Goal: Information Seeking & Learning: Learn about a topic

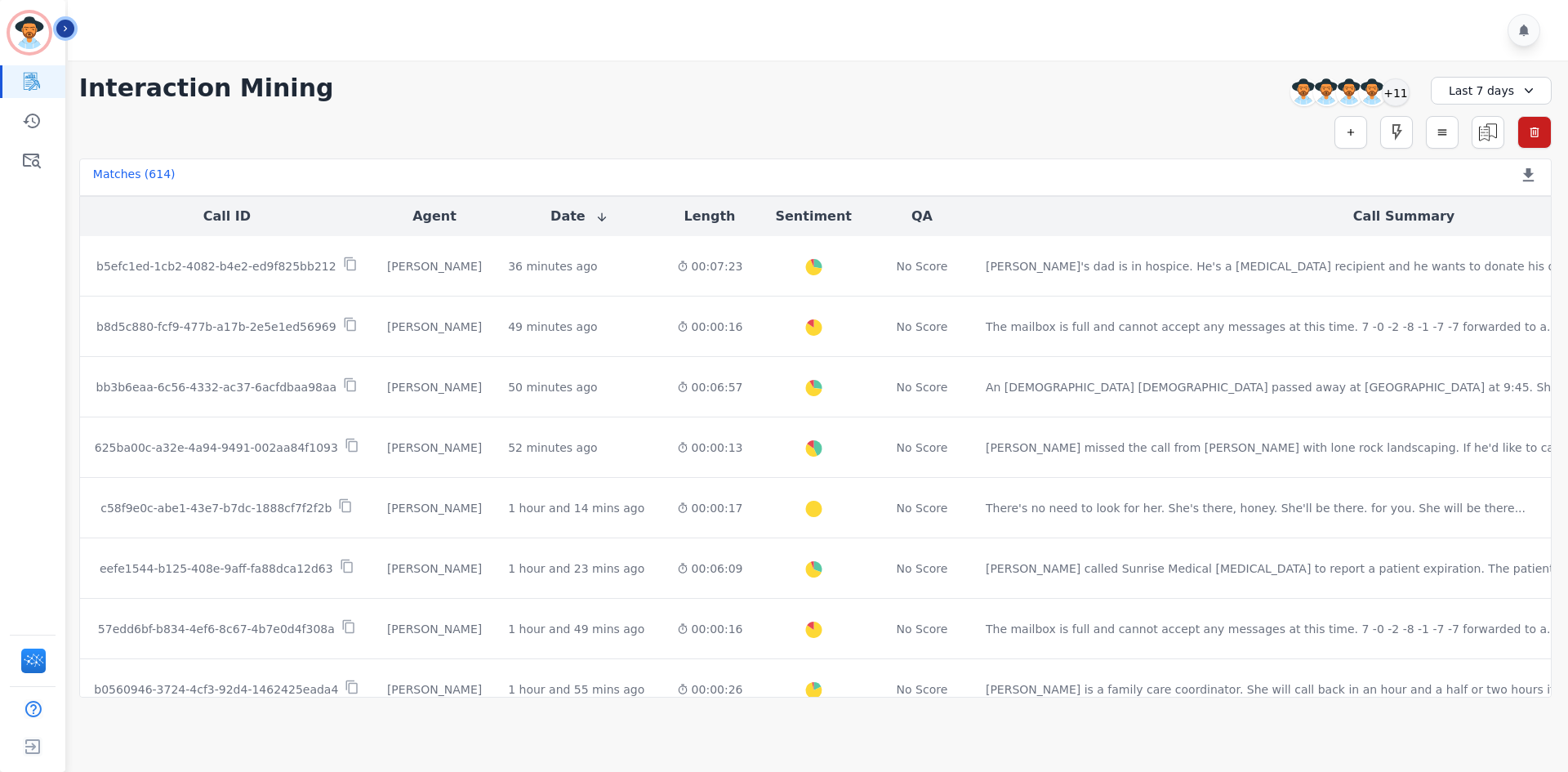
click at [72, 31] on button "Icon description" at bounding box center [65, 28] width 18 height 18
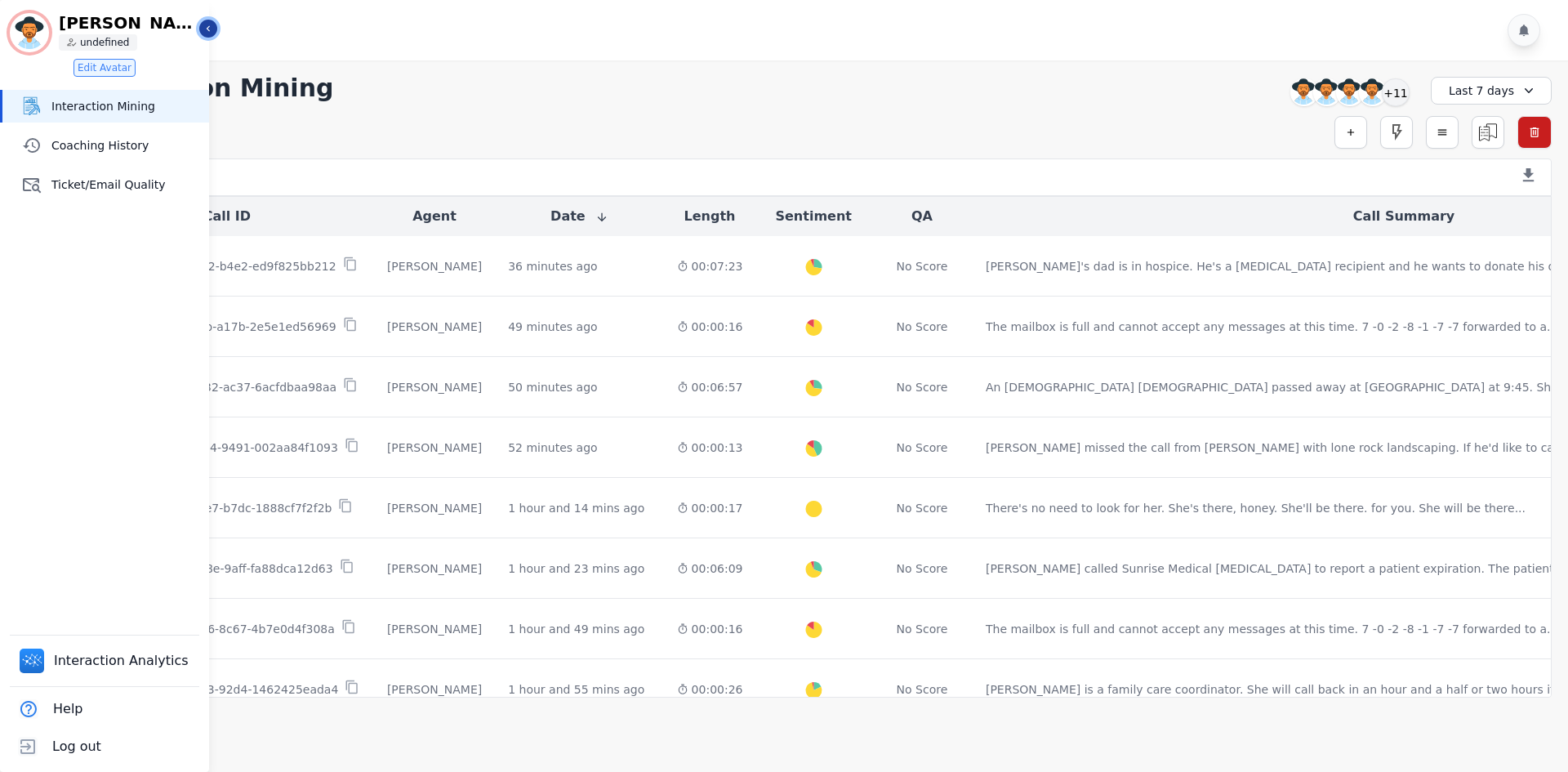
click at [212, 28] on icon "Sidebar" at bounding box center [208, 29] width 11 height 11
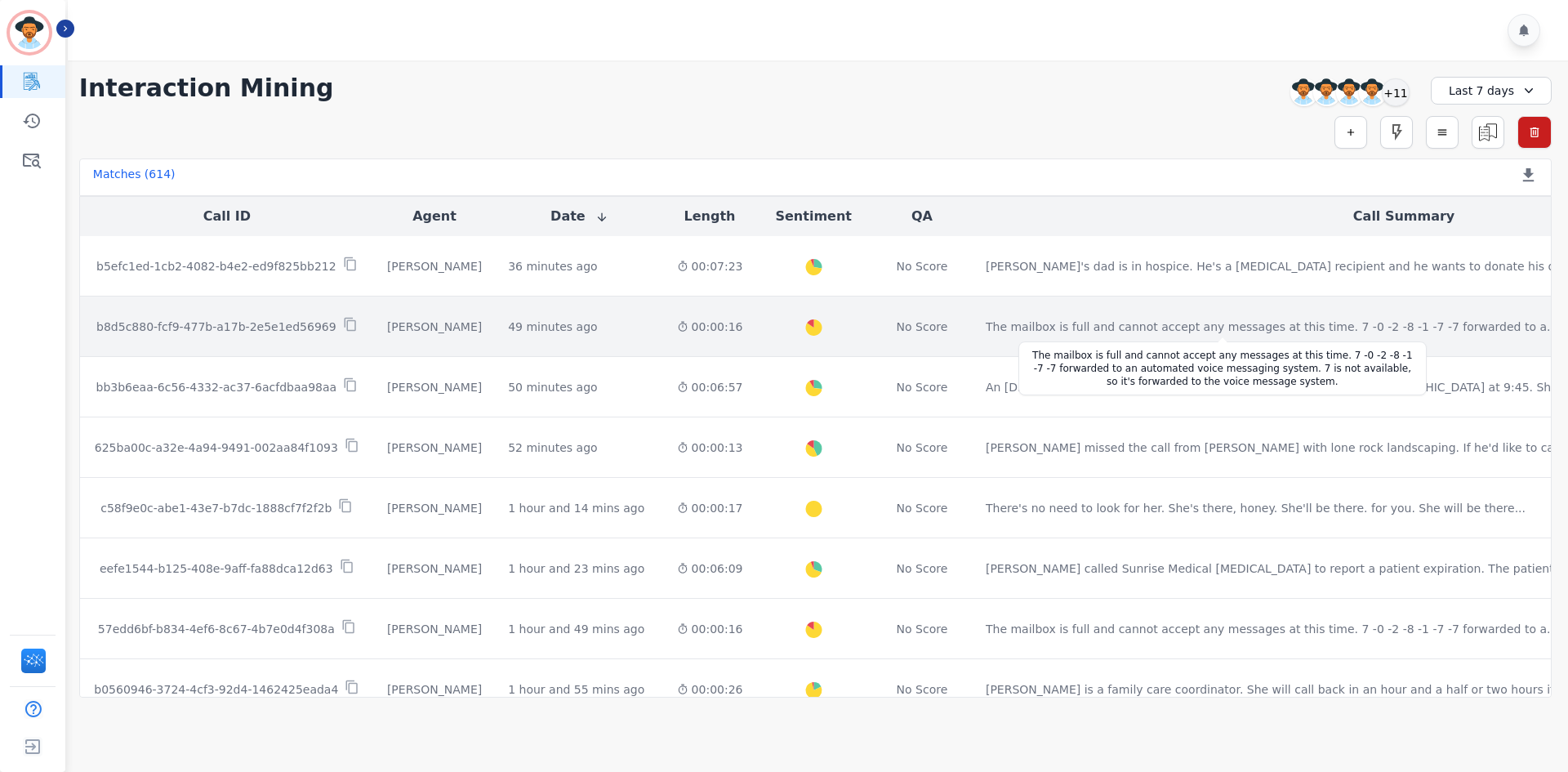
click at [1117, 330] on div "The mailbox is full and cannot accept any messages at this time. 7 -0 -2 -8 -1 …" at bounding box center [1272, 327] width 572 height 17
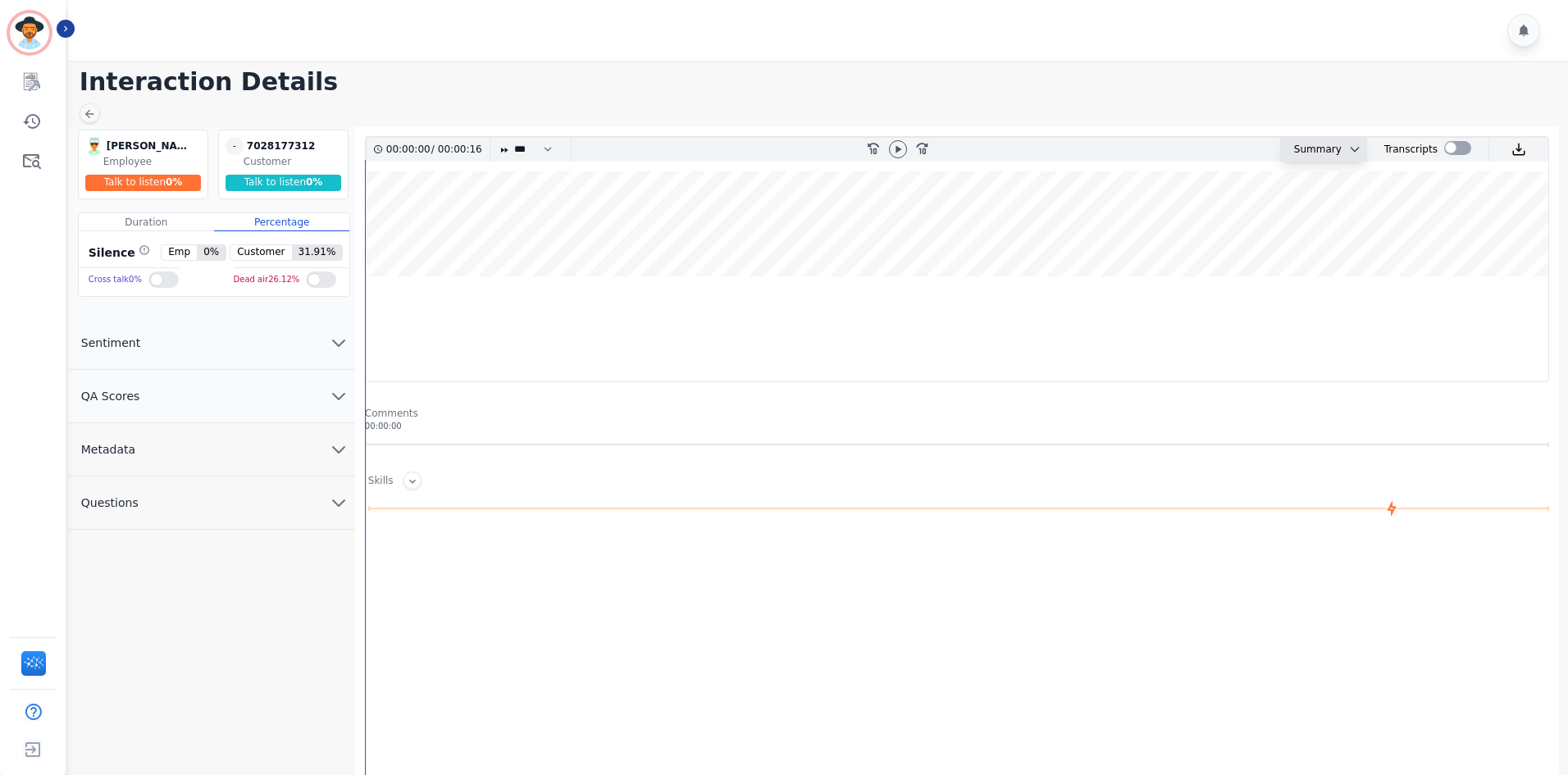
click at [1322, 145] on div "Summary" at bounding box center [1311, 150] width 61 height 24
click at [1314, 156] on div "Summary" at bounding box center [1311, 150] width 61 height 24
click at [901, 155] on icon at bounding box center [898, 149] width 13 height 13
click at [1342, 152] on button at bounding box center [1351, 149] width 19 height 13
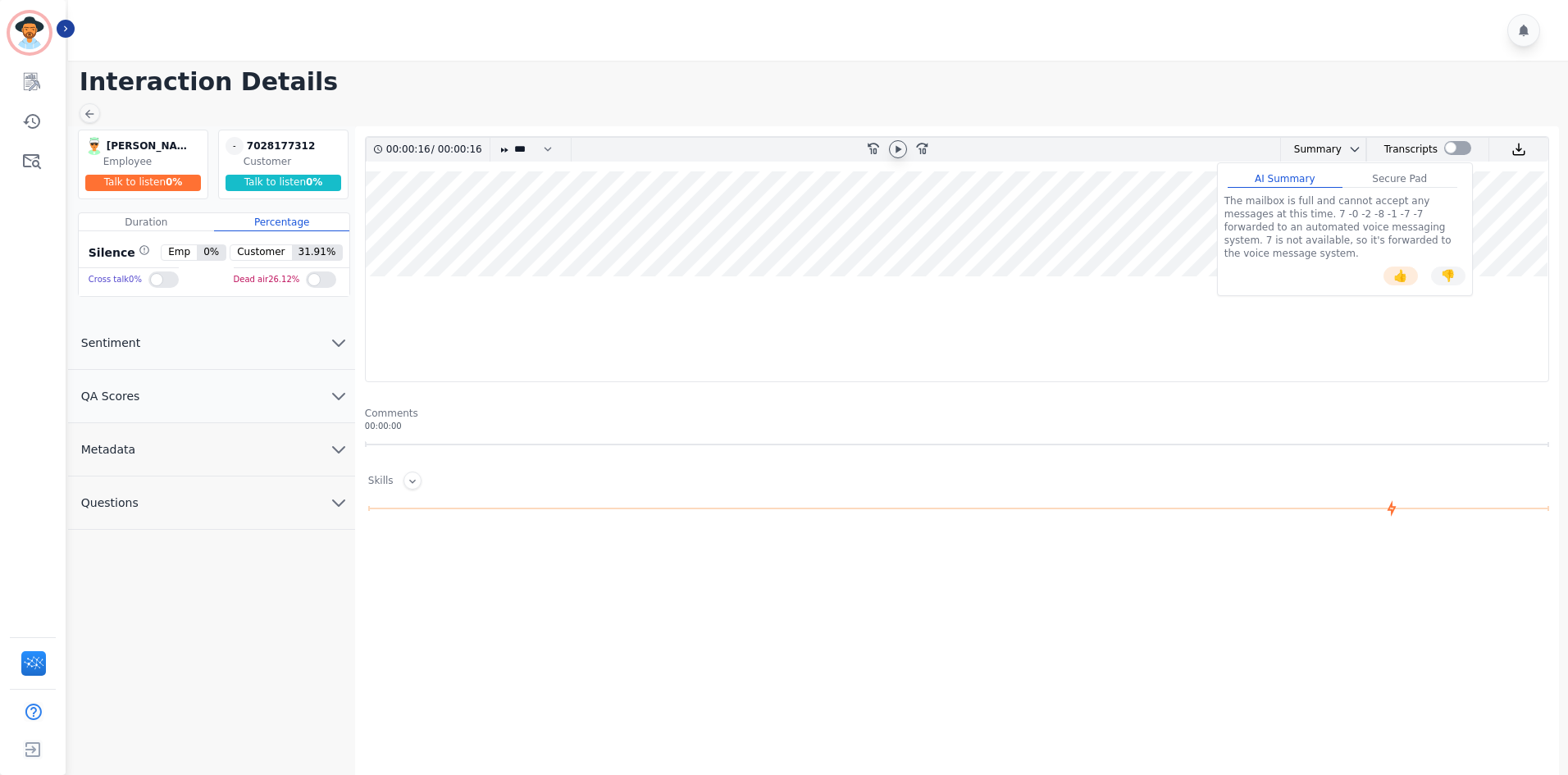
click at [1161, 645] on div at bounding box center [960, 707] width 1190 height 328
click at [775, 276] on wave at bounding box center [957, 223] width 1183 height 105
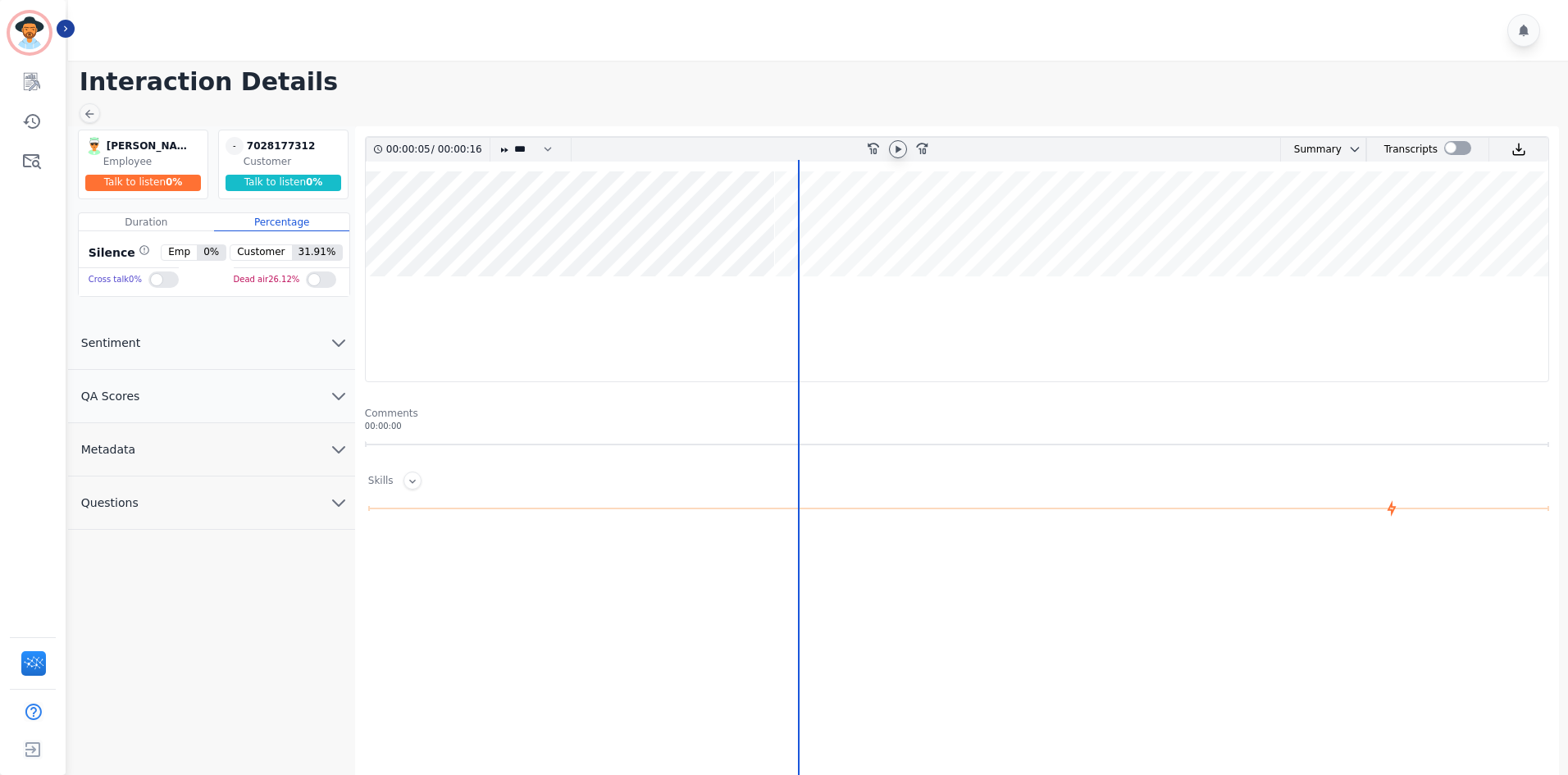
click at [625, 247] on wave at bounding box center [957, 223] width 1183 height 105
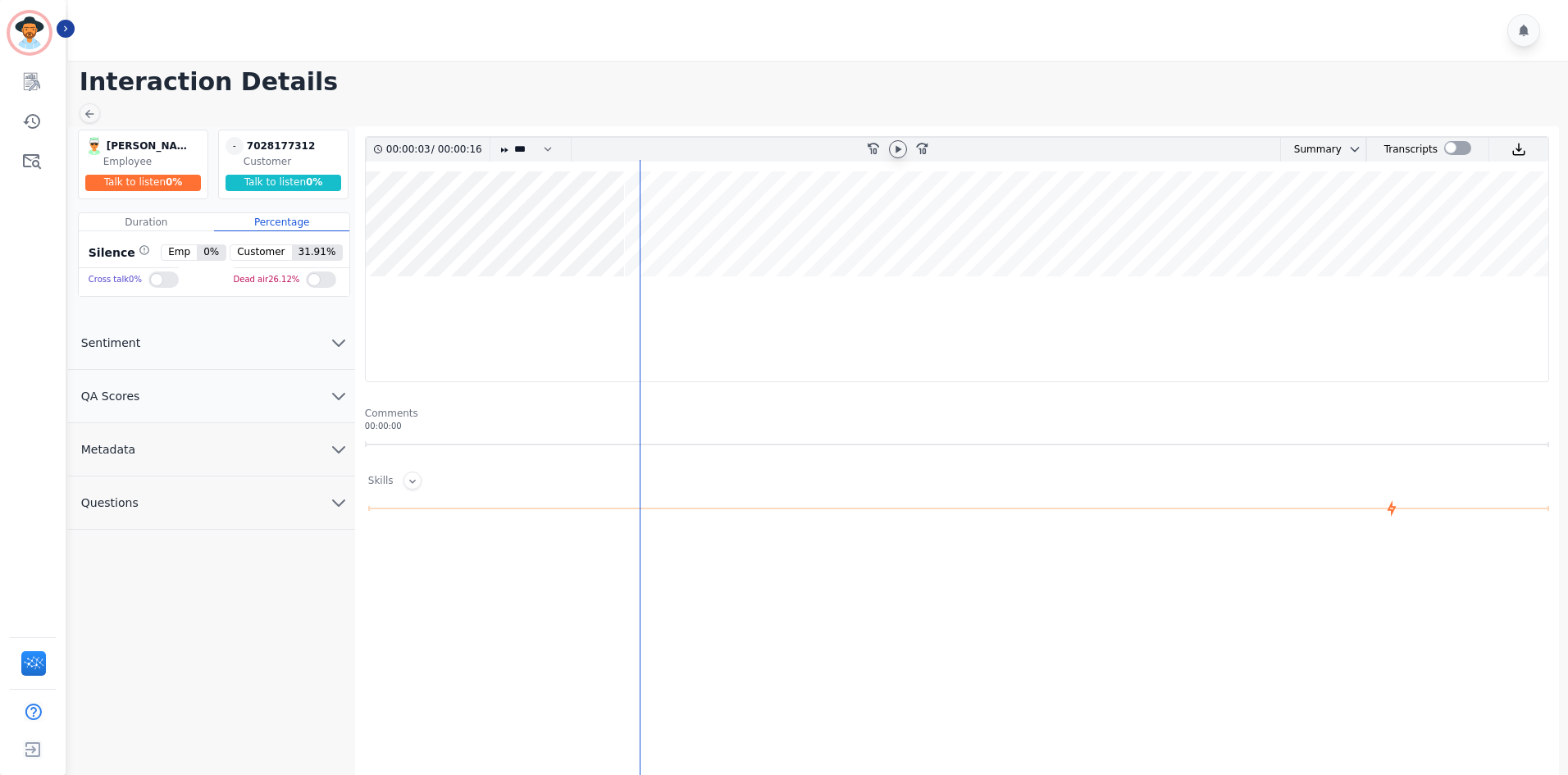
click at [893, 150] on icon at bounding box center [898, 149] width 13 height 13
click at [94, 119] on icon at bounding box center [89, 114] width 13 height 13
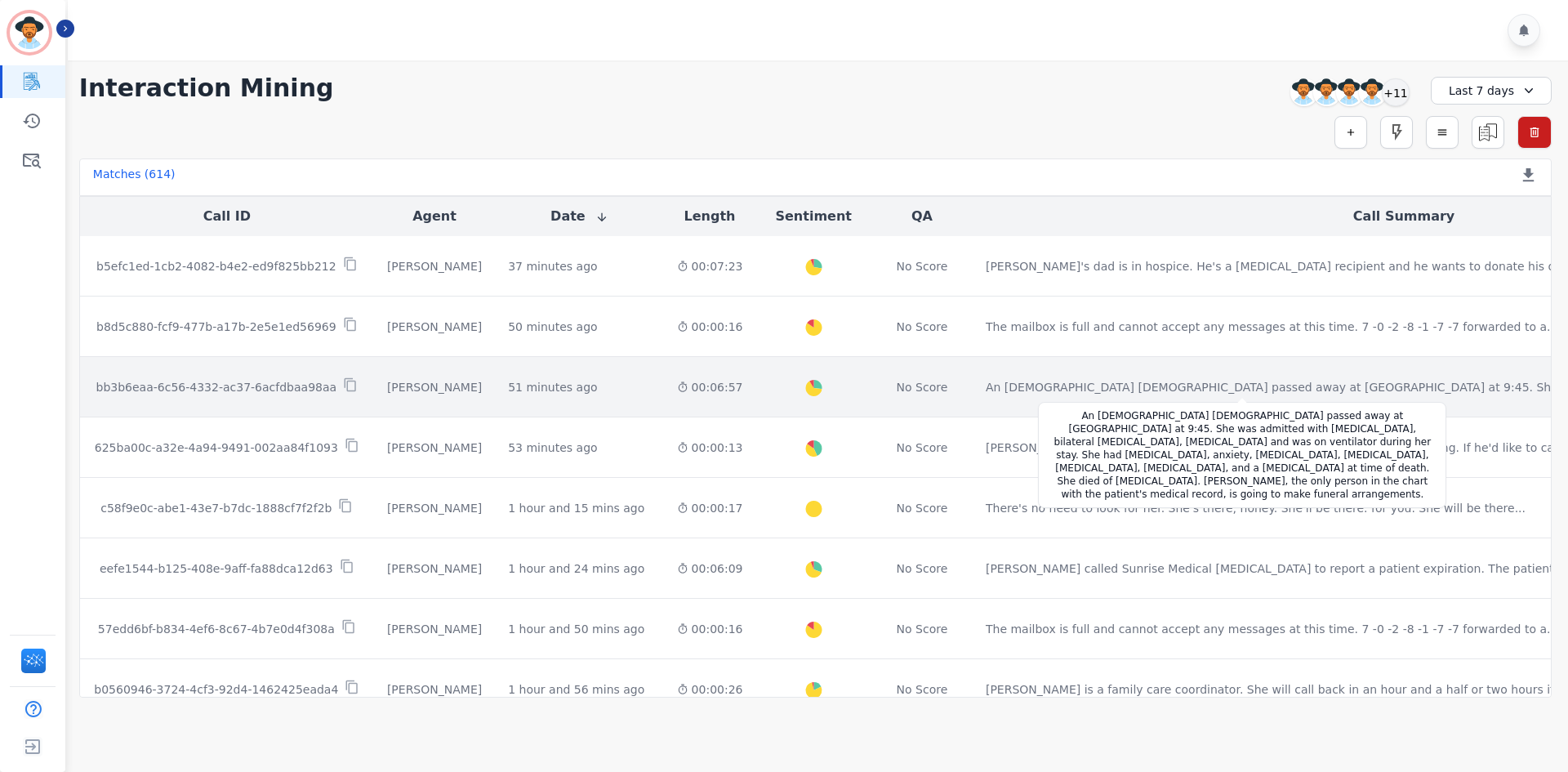
click at [1167, 382] on div "An [DEMOGRAPHIC_DATA] [DEMOGRAPHIC_DATA] passed away at [GEOGRAPHIC_DATA] at 9:…" at bounding box center [1382, 387] width 792 height 17
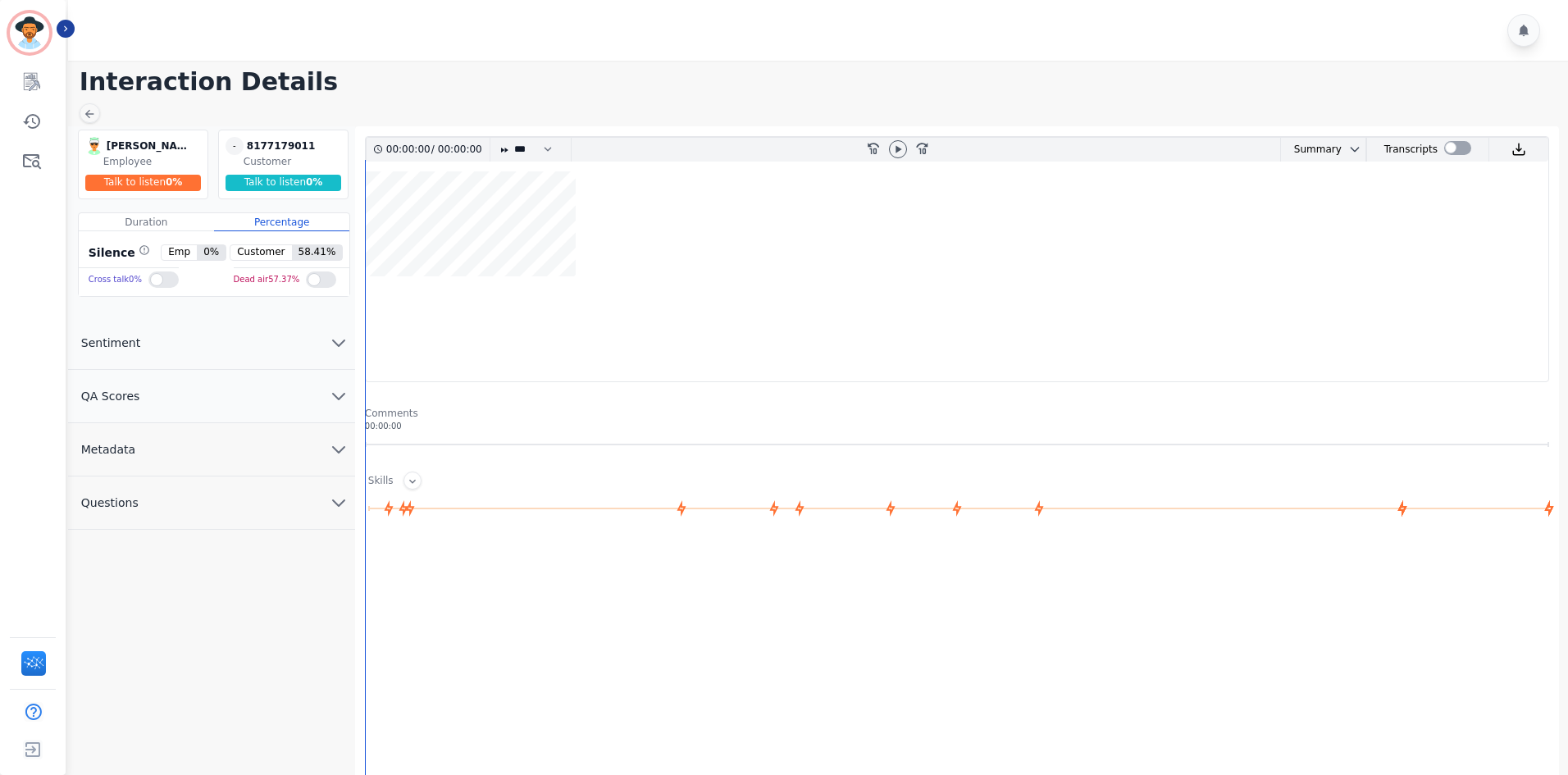
click at [252, 391] on button "QA Scores" at bounding box center [212, 396] width 287 height 54
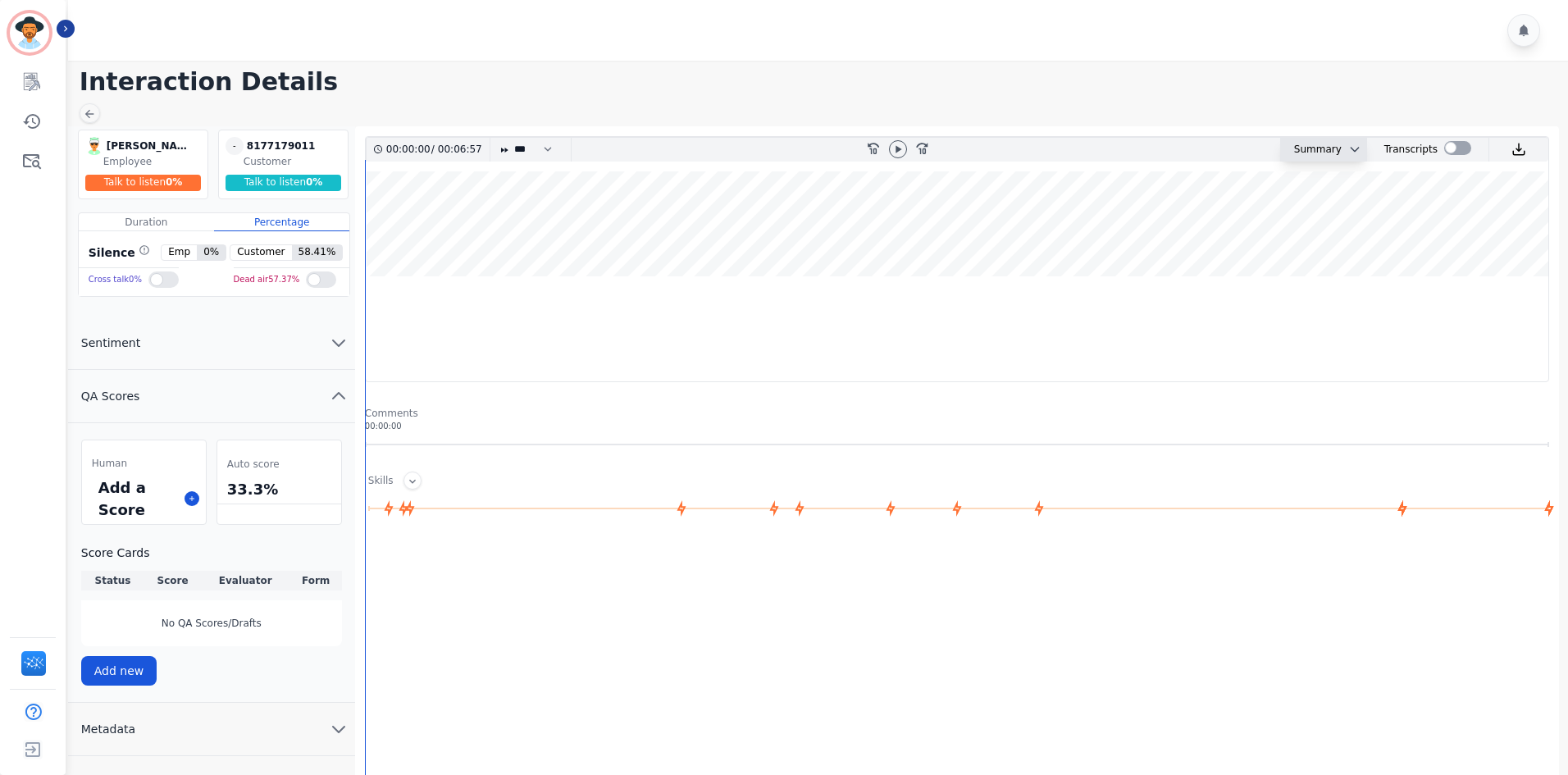
click at [1323, 148] on div "Summary" at bounding box center [1311, 150] width 61 height 24
click at [1350, 143] on icon "chevron down" at bounding box center [1355, 149] width 13 height 13
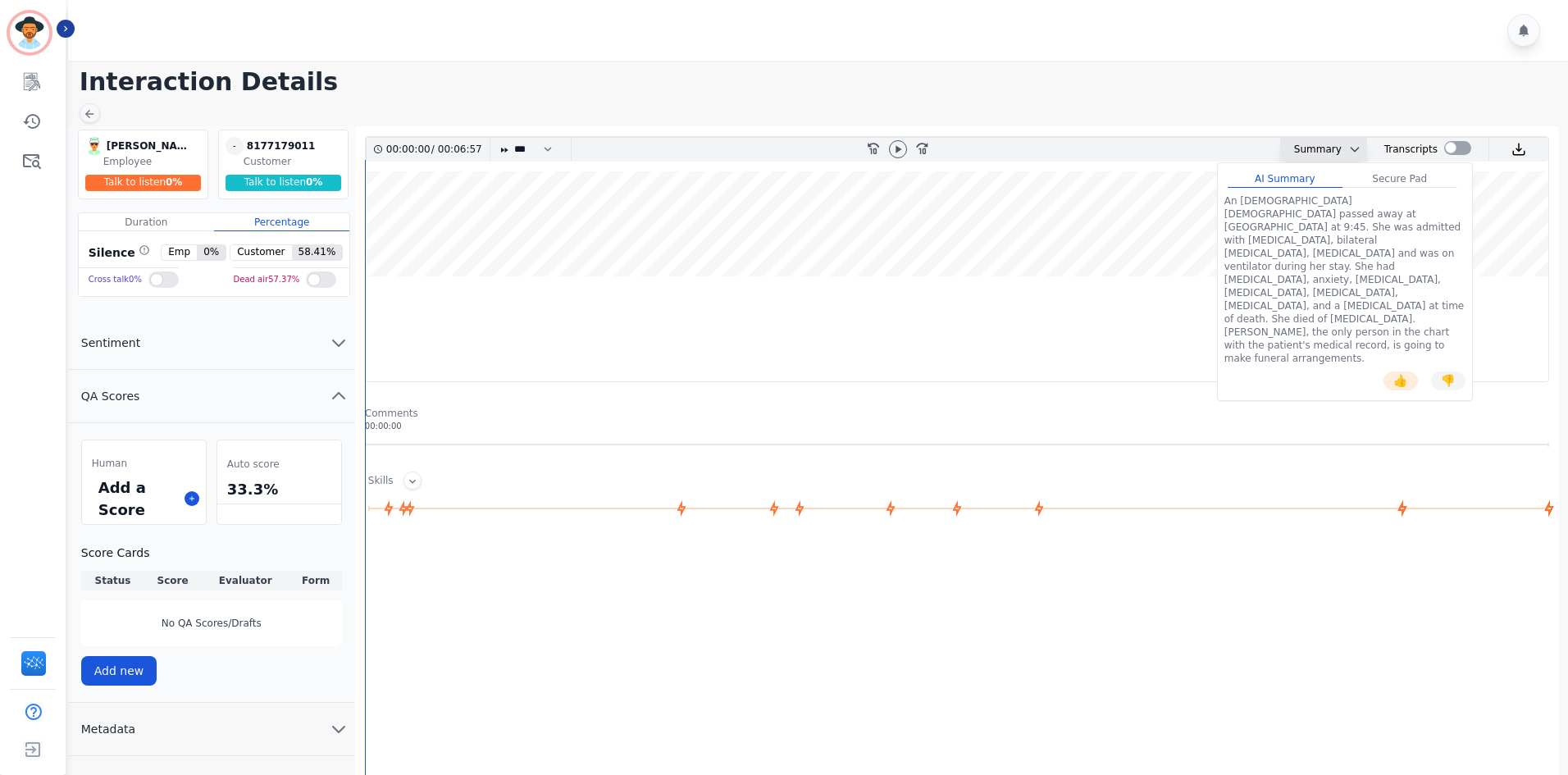
click at [1230, 202] on div "An [DEMOGRAPHIC_DATA] [DEMOGRAPHIC_DATA] passed away at [GEOGRAPHIC_DATA] at 9:…" at bounding box center [1345, 280] width 241 height 170
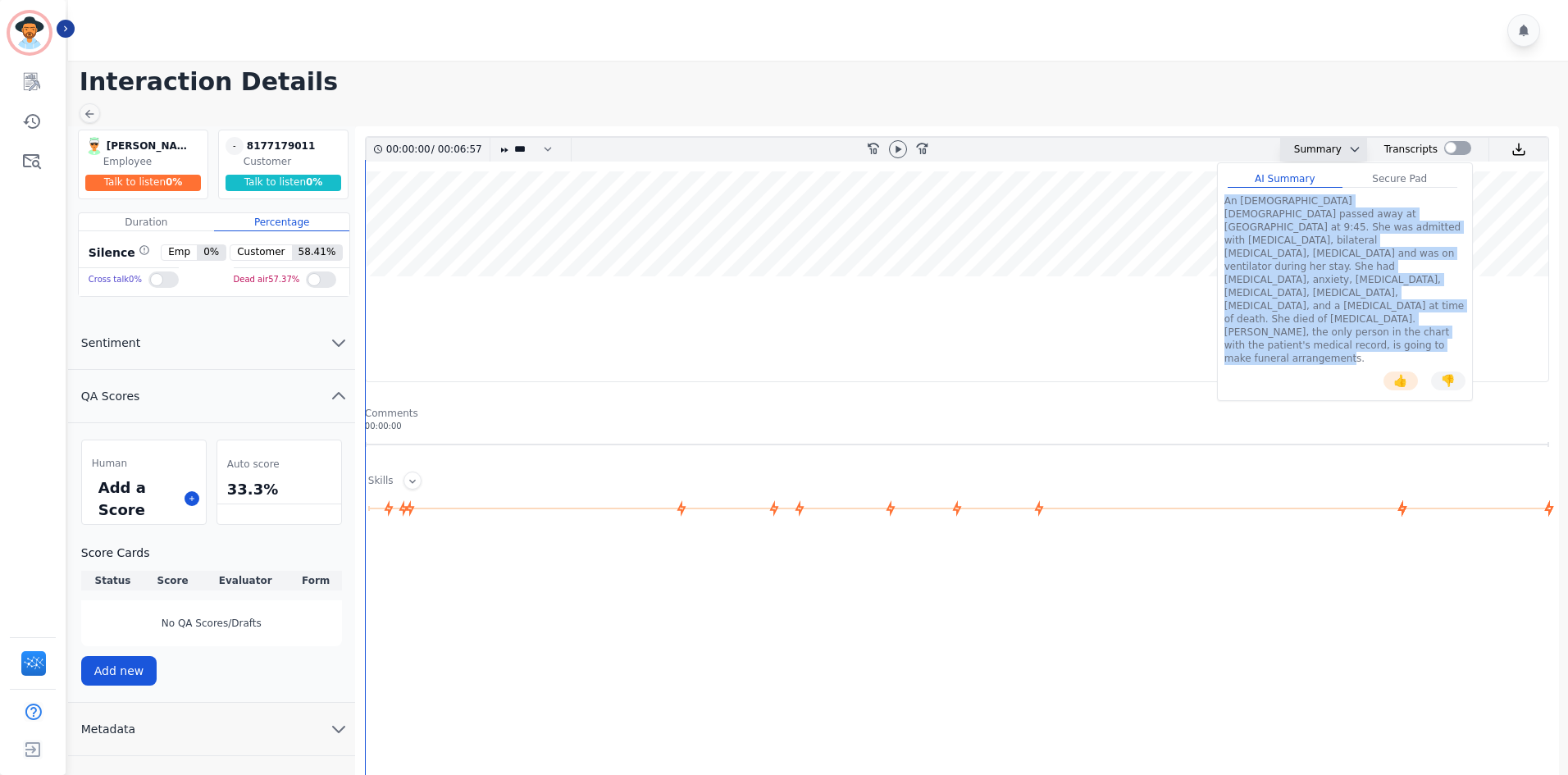
drag, startPoint x: 1230, startPoint y: 202, endPoint x: 1371, endPoint y: 316, distance: 181.3
click at [1423, 306] on div "An [DEMOGRAPHIC_DATA] [DEMOGRAPHIC_DATA] passed away at [GEOGRAPHIC_DATA] at 9:…" at bounding box center [1345, 280] width 241 height 170
copy div "An [DEMOGRAPHIC_DATA] [DEMOGRAPHIC_DATA] passed away at [GEOGRAPHIC_DATA] at 9:…"
click at [1265, 221] on div "An [DEMOGRAPHIC_DATA] [DEMOGRAPHIC_DATA] passed away at [GEOGRAPHIC_DATA] at 9:…" at bounding box center [1345, 280] width 241 height 170
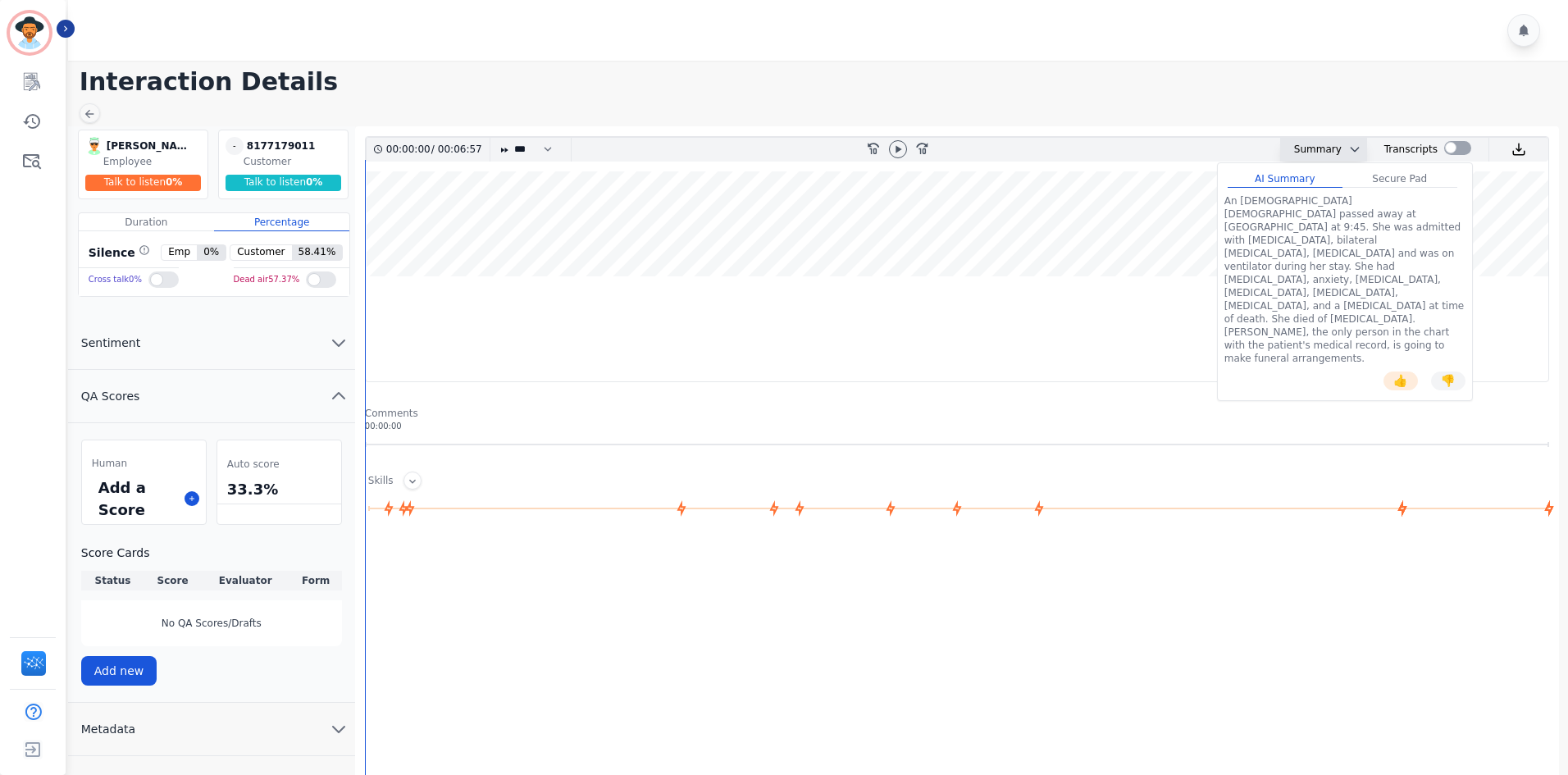
click at [1226, 205] on div "An [DEMOGRAPHIC_DATA] [DEMOGRAPHIC_DATA] passed away at [GEOGRAPHIC_DATA] at 9:…" at bounding box center [1345, 280] width 241 height 170
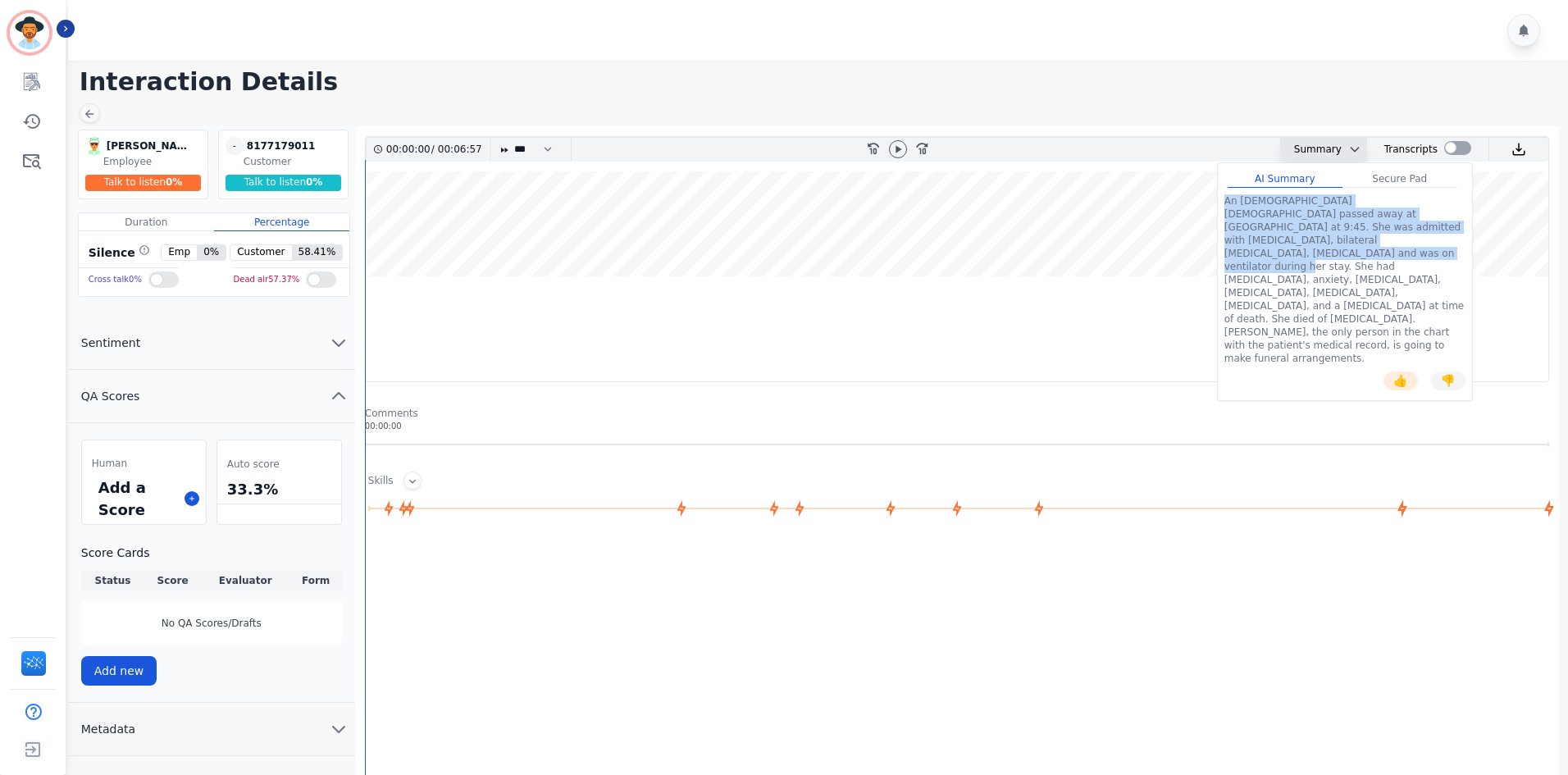
drag, startPoint x: 1226, startPoint y: 205, endPoint x: 1346, endPoint y: 244, distance: 126.2
click at [1346, 244] on div "An [DEMOGRAPHIC_DATA] [DEMOGRAPHIC_DATA] passed away at [GEOGRAPHIC_DATA] at 9:…" at bounding box center [1345, 280] width 241 height 170
copy div "An [DEMOGRAPHIC_DATA] [DEMOGRAPHIC_DATA] passed away at [GEOGRAPHIC_DATA] at 9:…"
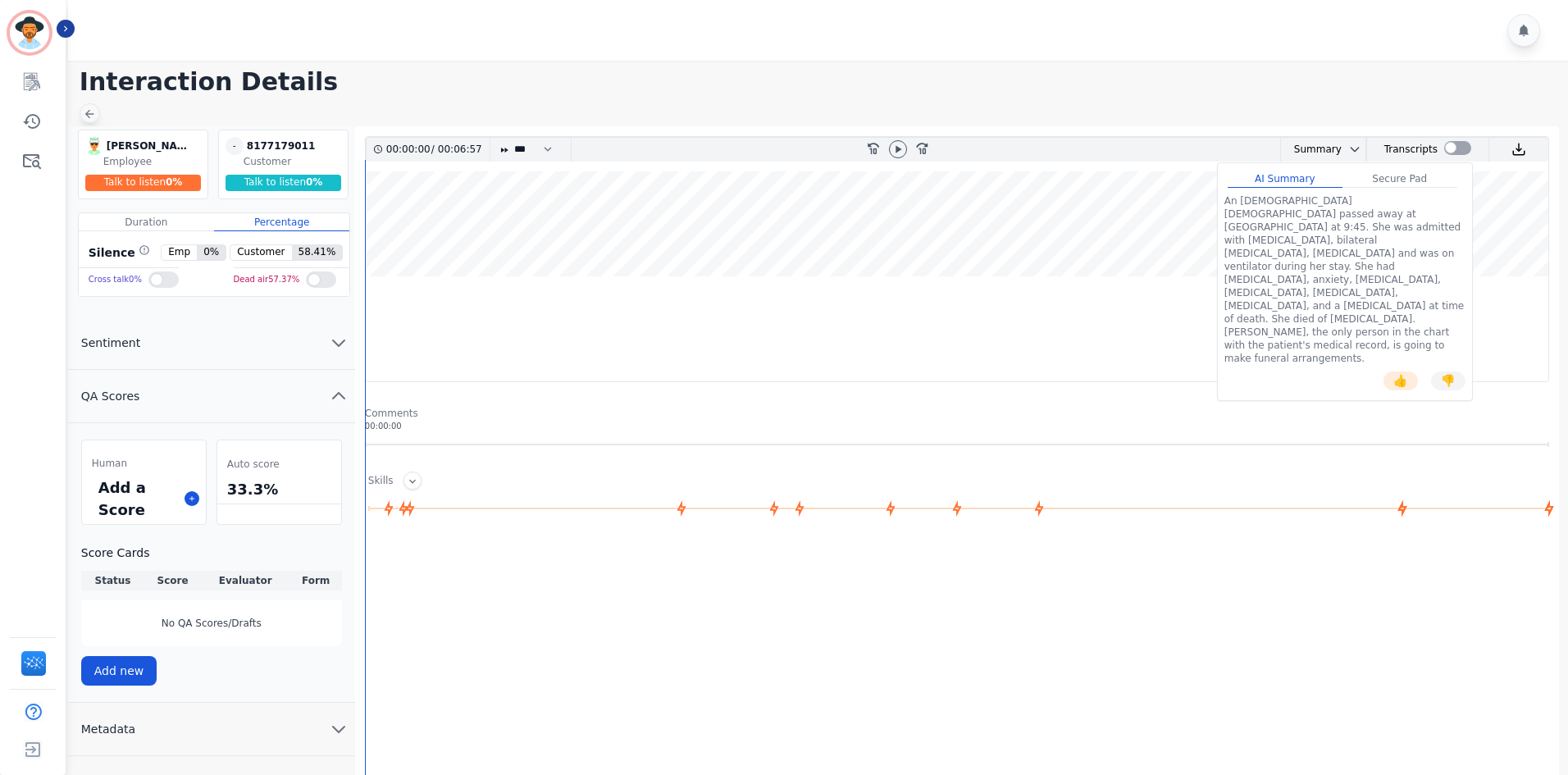
click at [96, 107] on div at bounding box center [90, 113] width 20 height 19
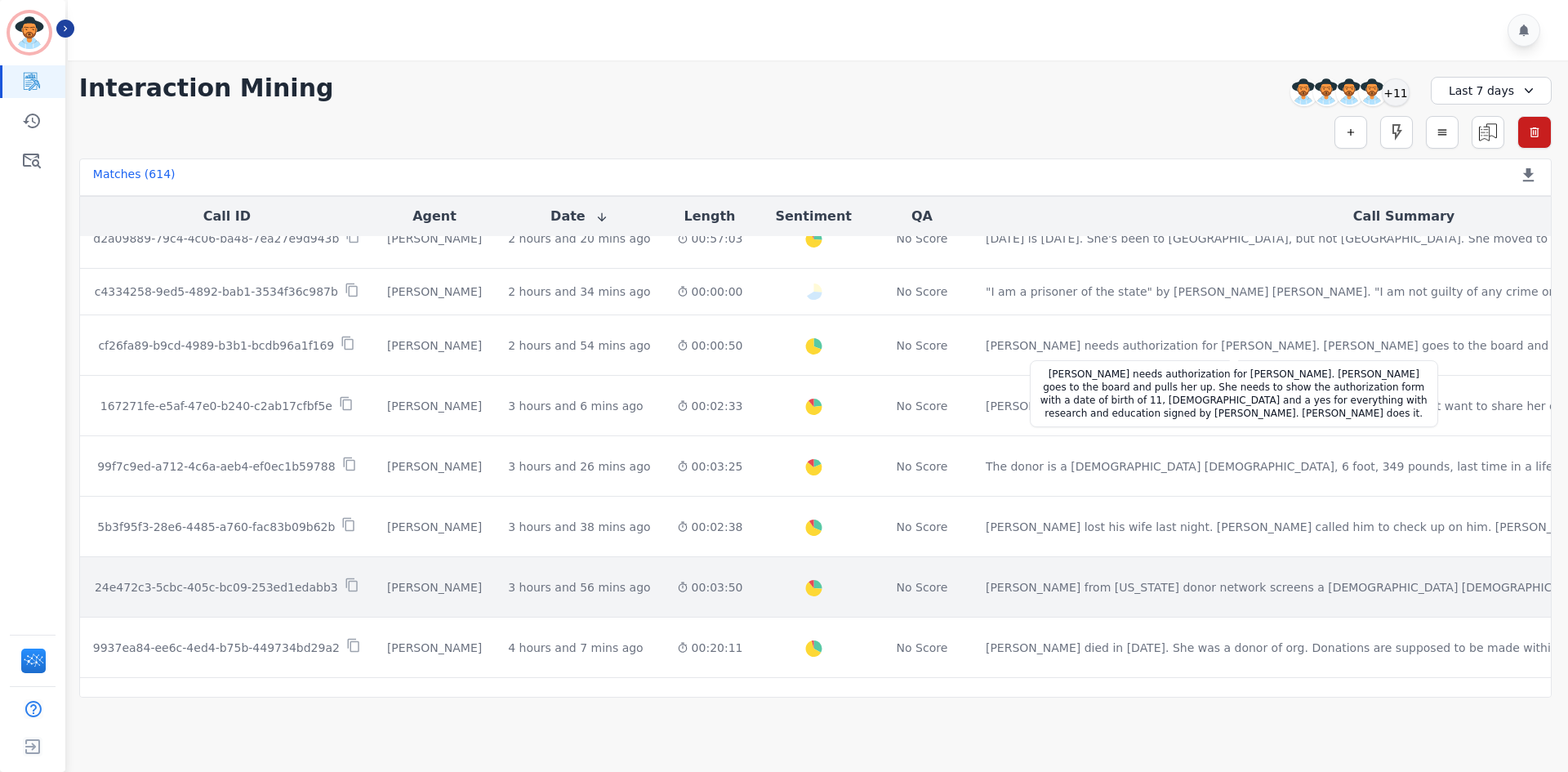
scroll to position [802, 0]
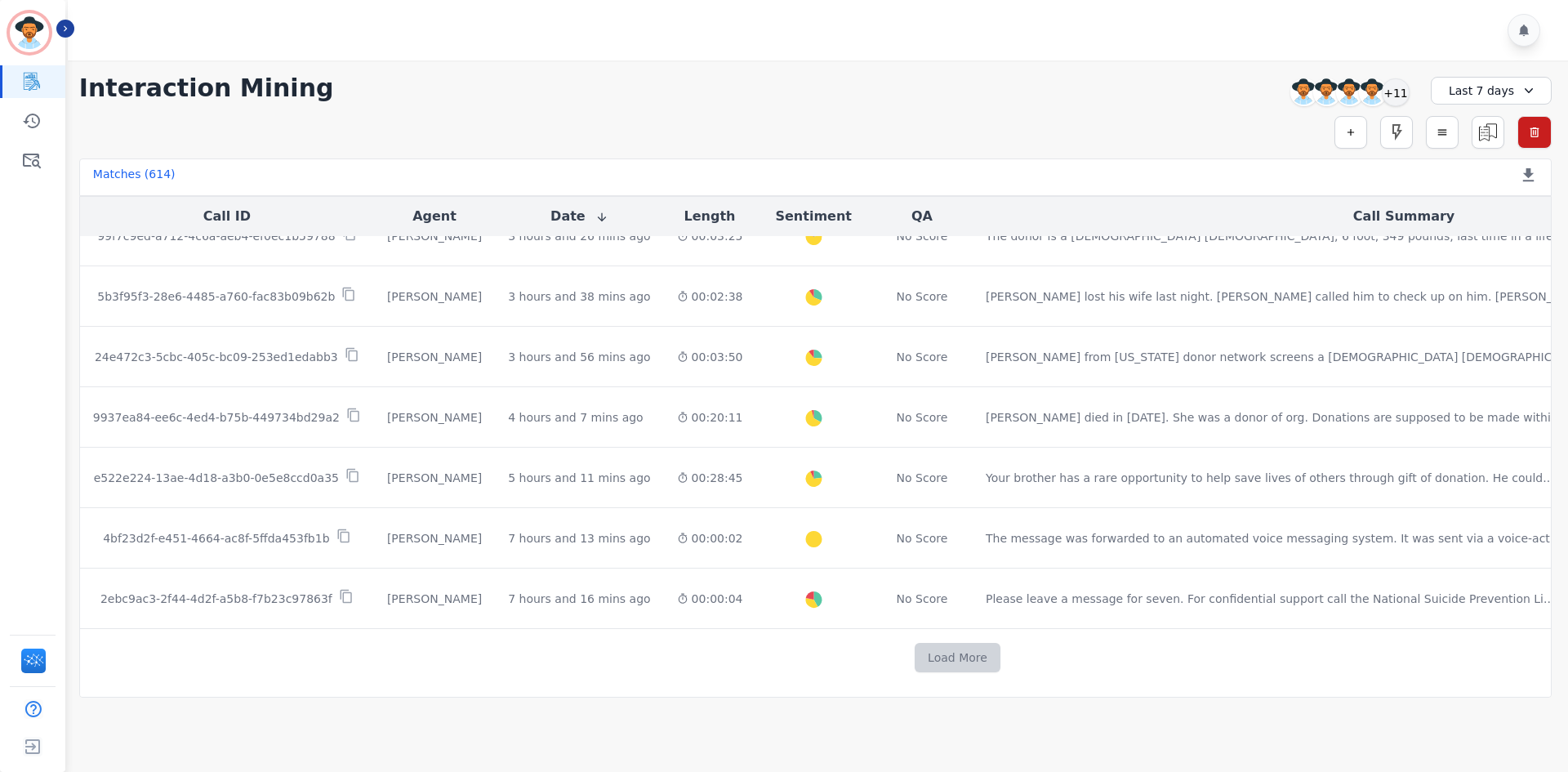
click at [915, 652] on button "Load More" at bounding box center [957, 658] width 86 height 30
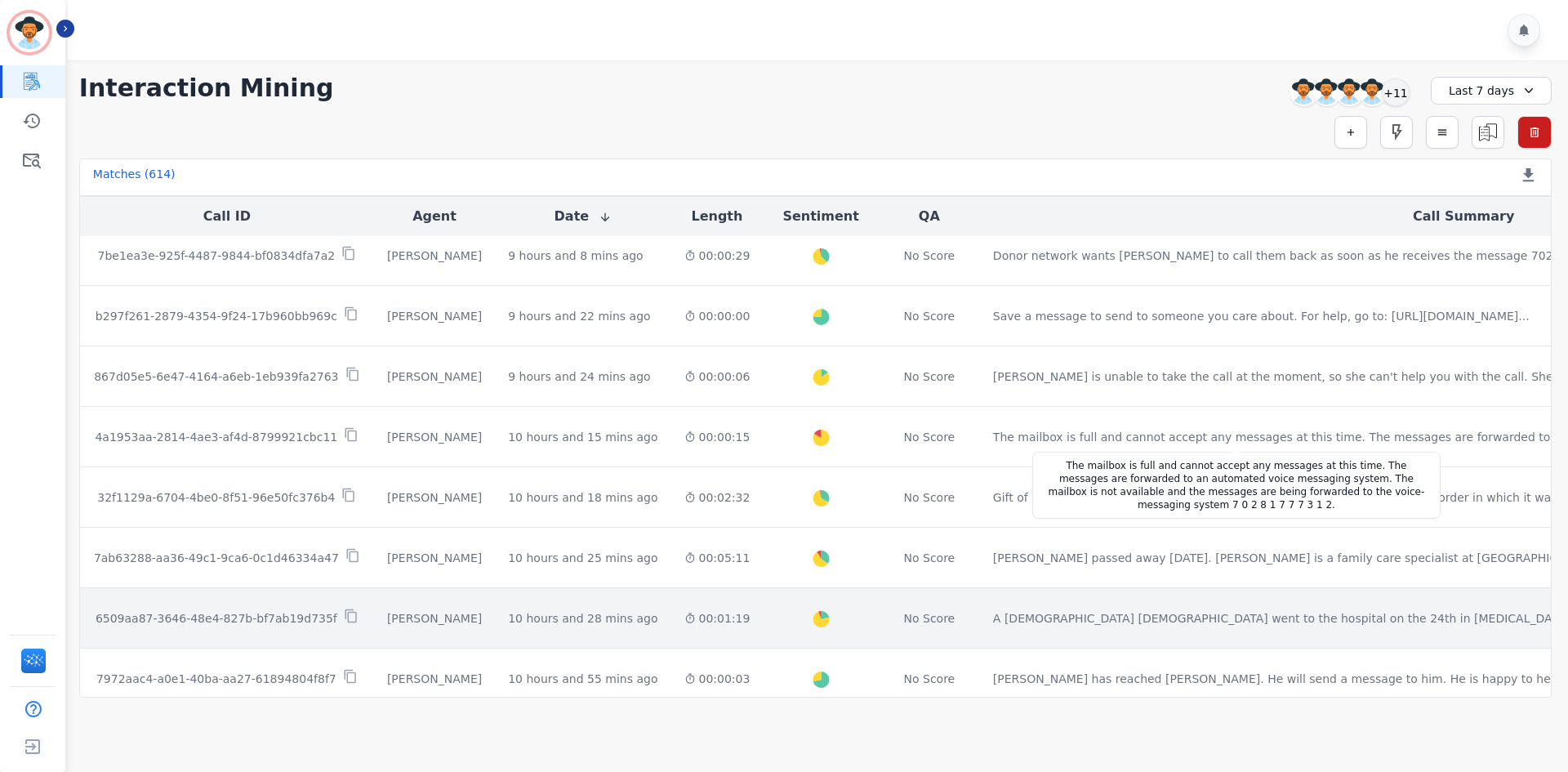
scroll to position [1983, 0]
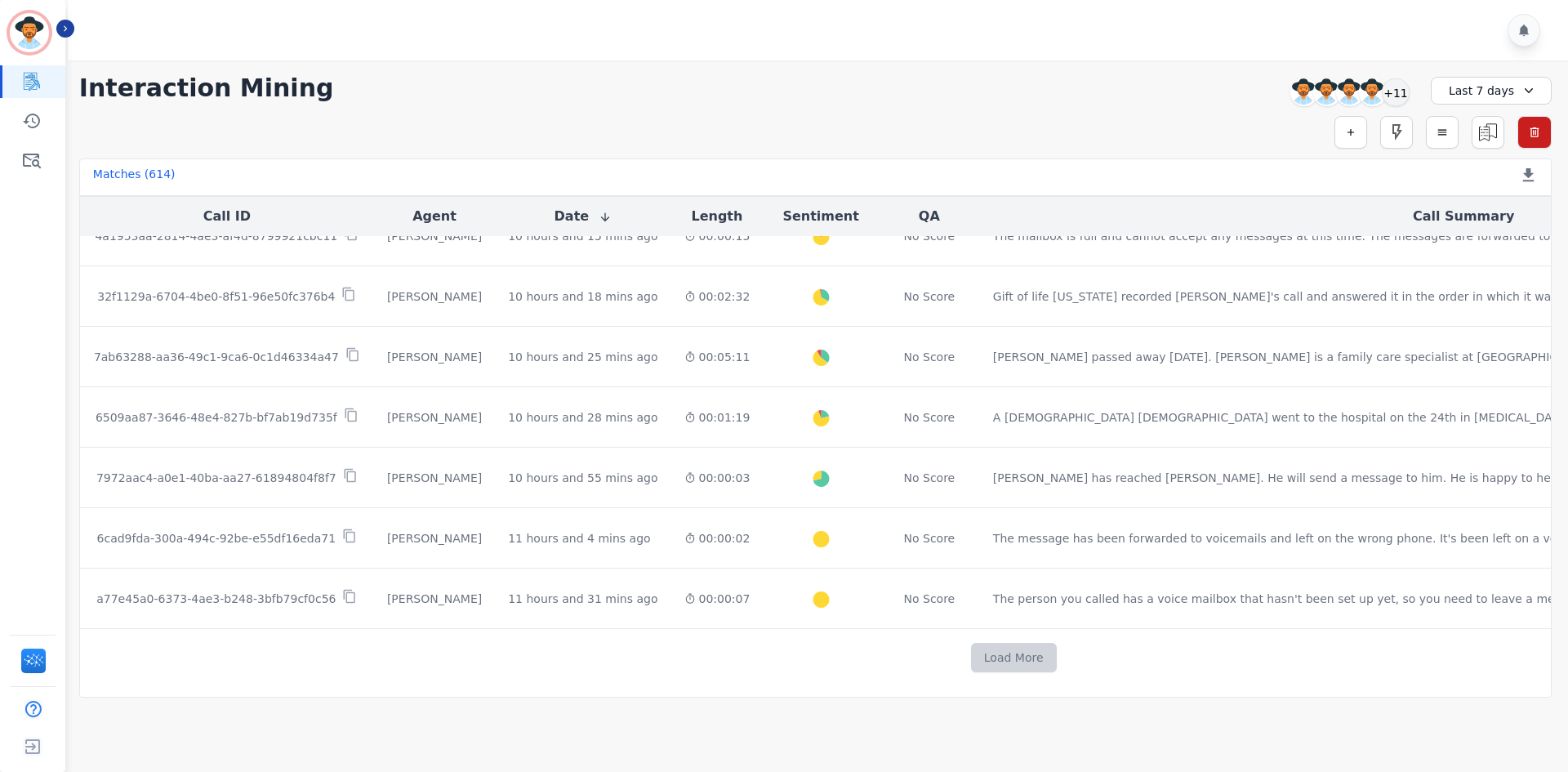
click at [971, 668] on button "Load More" at bounding box center [1014, 658] width 86 height 30
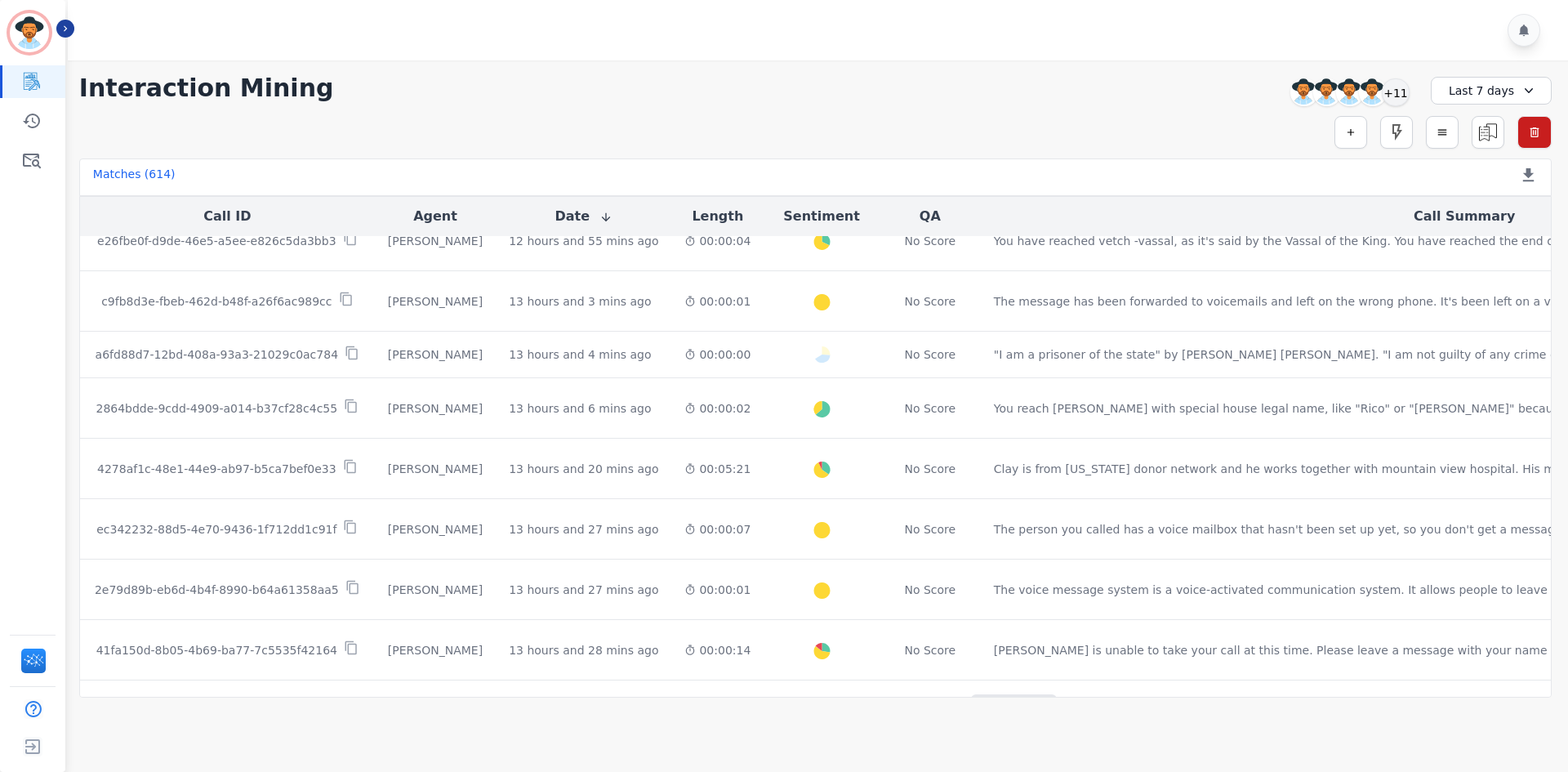
scroll to position [3178, 0]
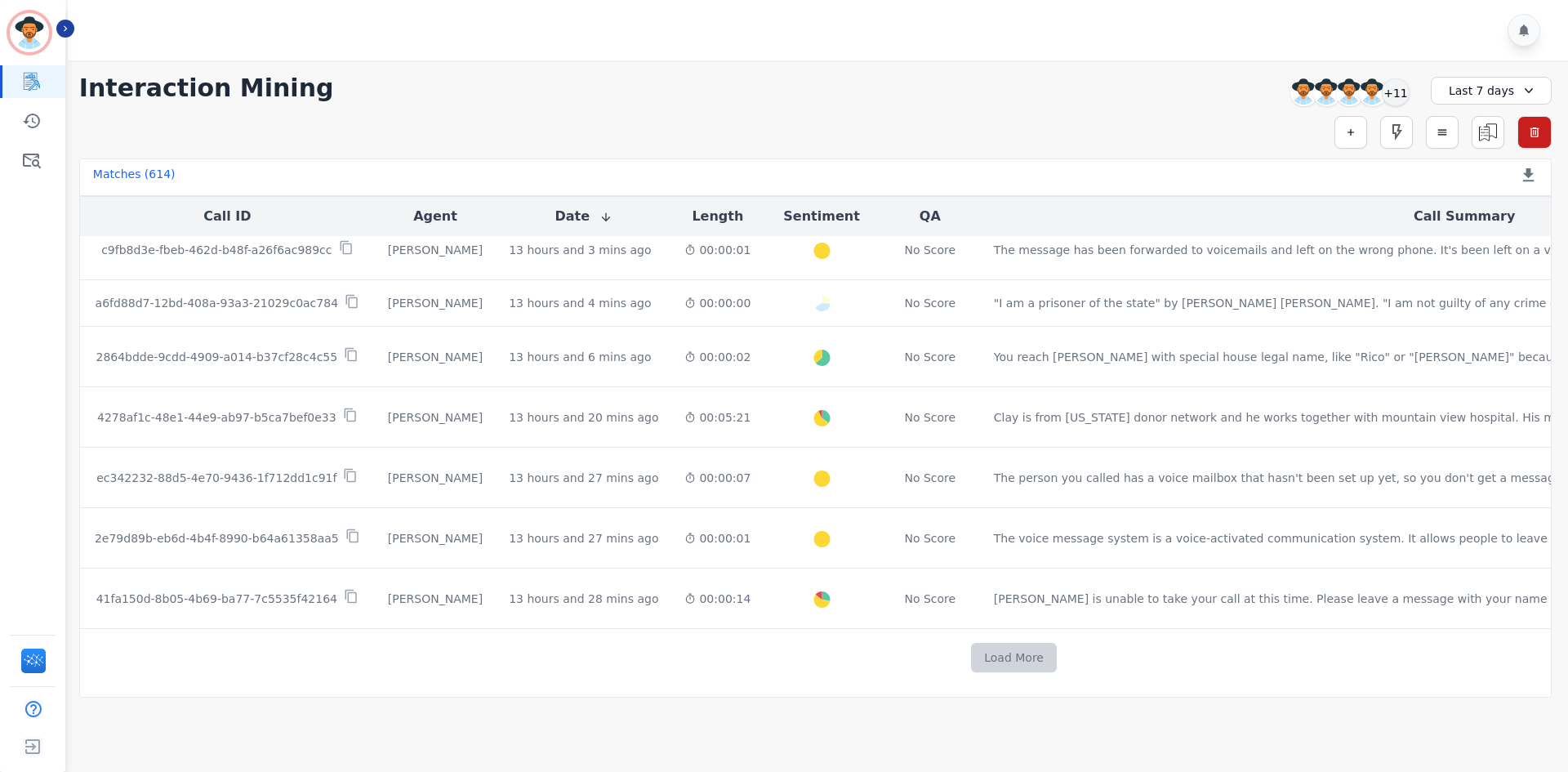
click at [971, 646] on button "Load More" at bounding box center [1014, 658] width 86 height 30
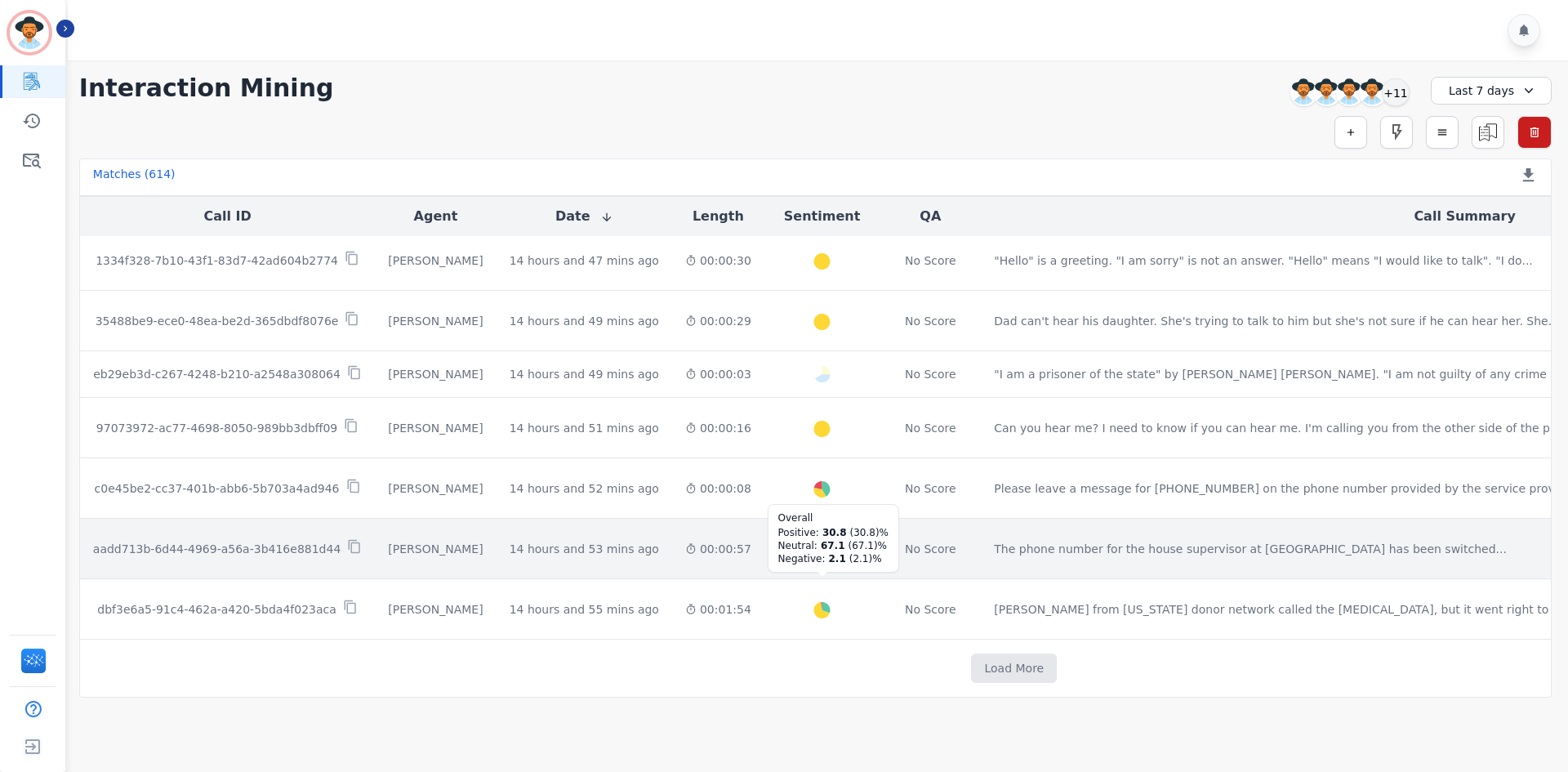
scroll to position [4363, 0]
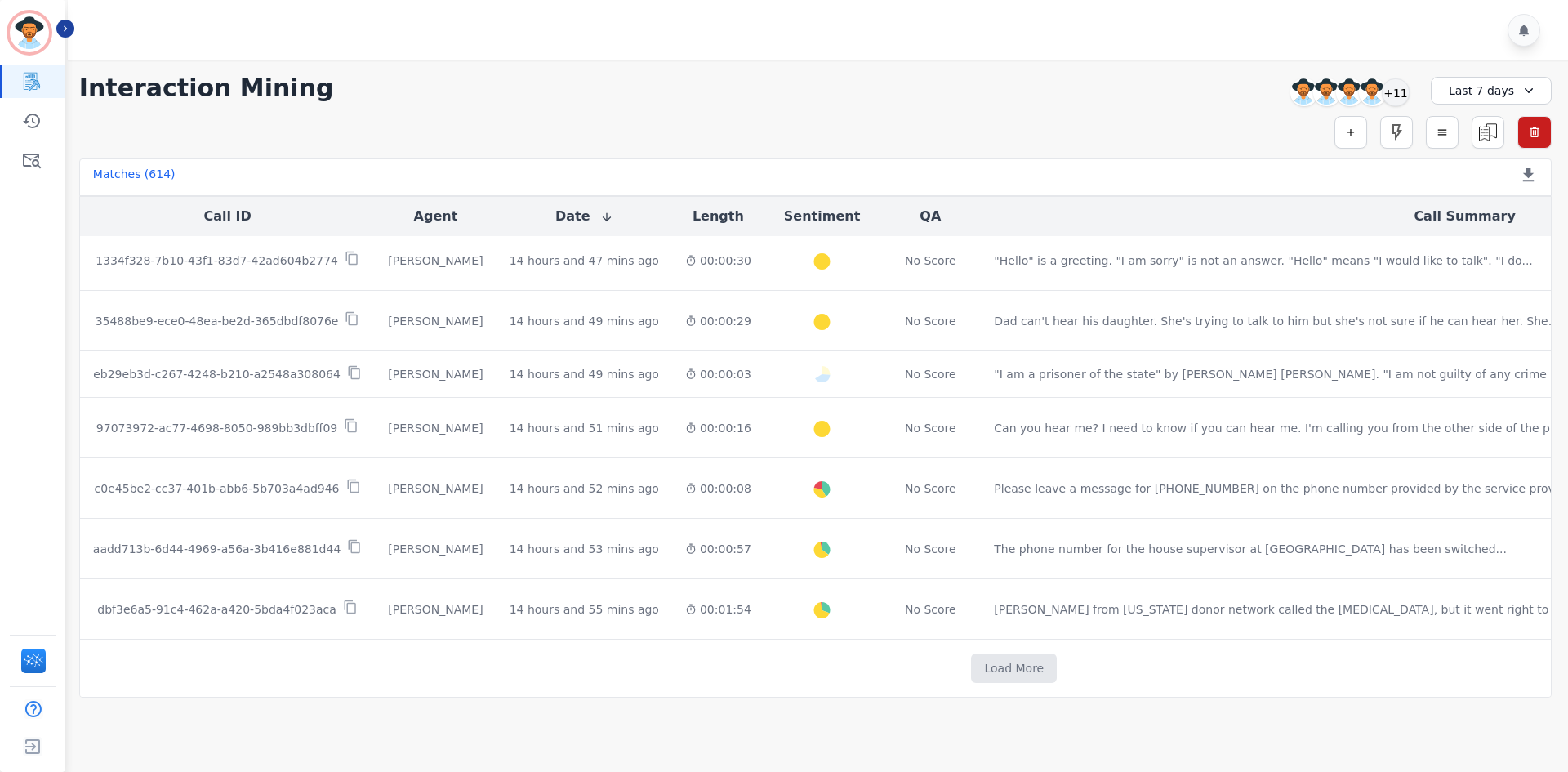
click at [896, 160] on div "Matches ( 614 ) Export Call List" at bounding box center [815, 177] width 1473 height 38
click at [40, 731] on img "Sidebar" at bounding box center [32, 747] width 30 height 31
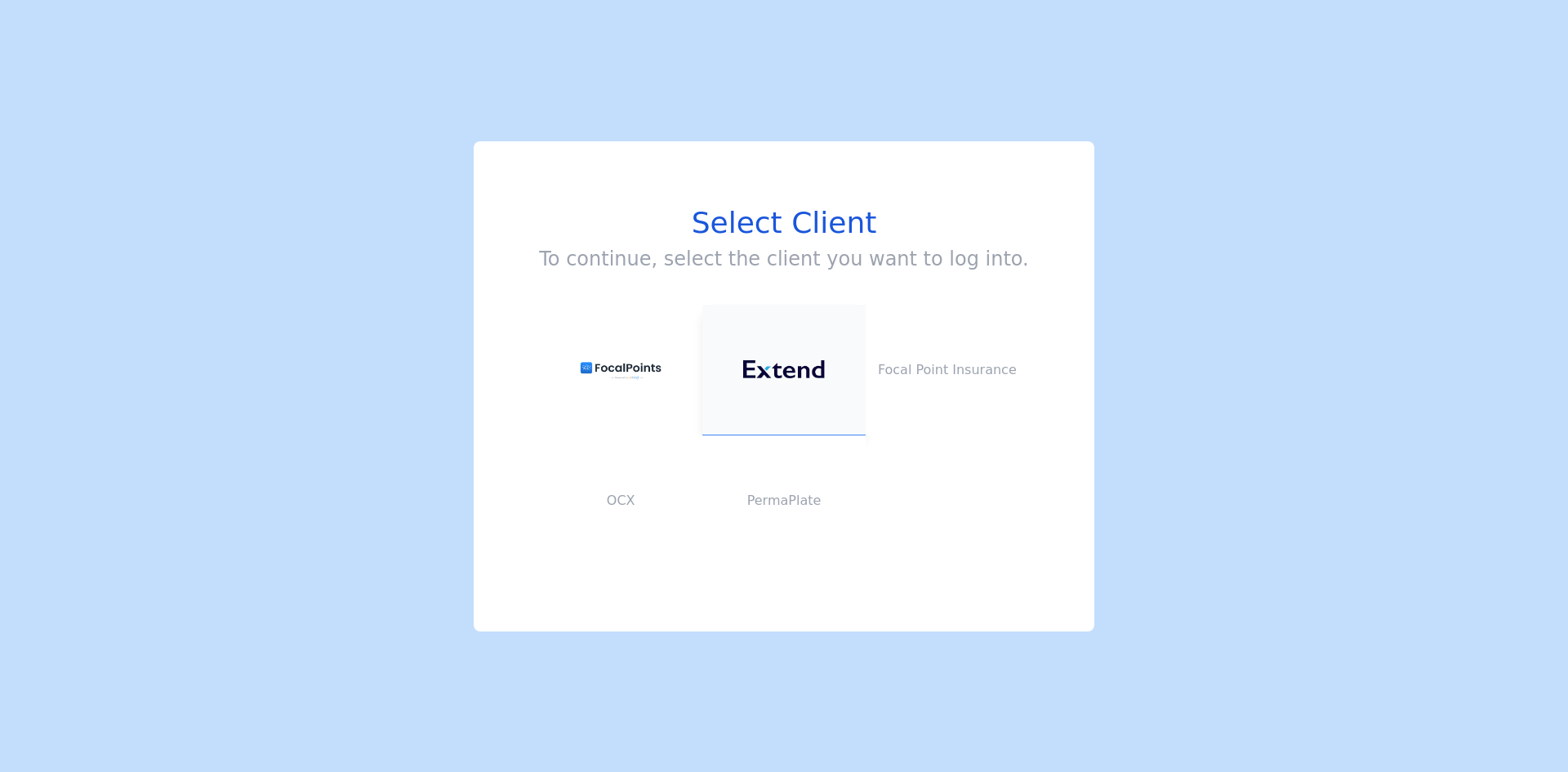
click at [782, 401] on button at bounding box center [784, 370] width 163 height 131
